Goal: Find specific page/section: Find specific page/section

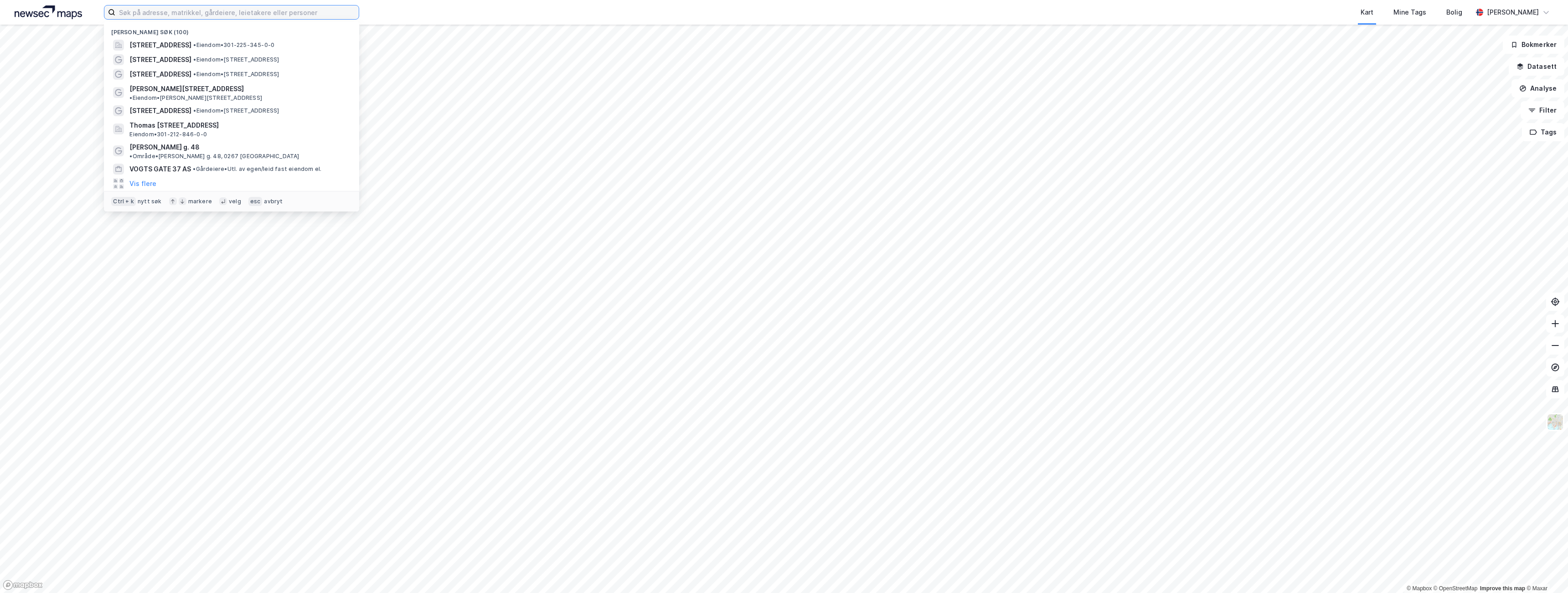
click at [299, 15] on input at bounding box center [237, 12] width 243 height 13
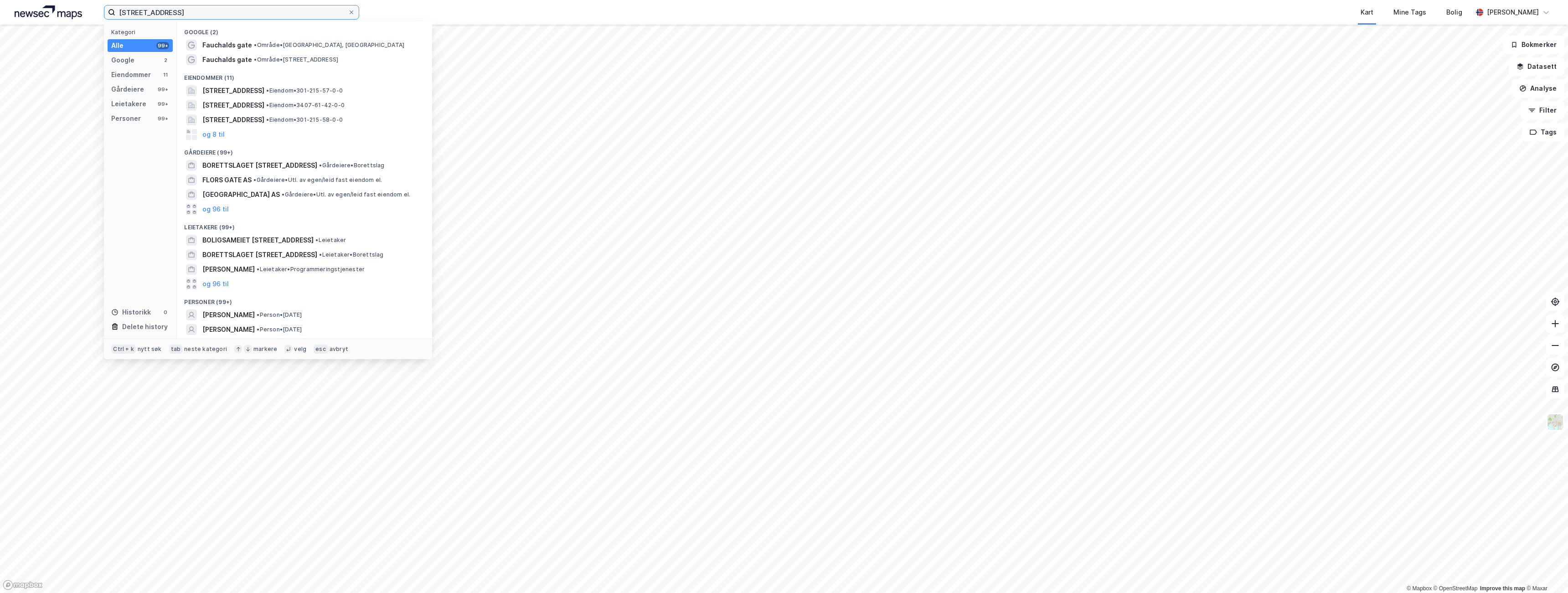
type input "[STREET_ADDRESS]"
click at [259, 86] on span "[STREET_ADDRESS]" at bounding box center [233, 91] width 62 height 11
